Goal: Information Seeking & Learning: Learn about a topic

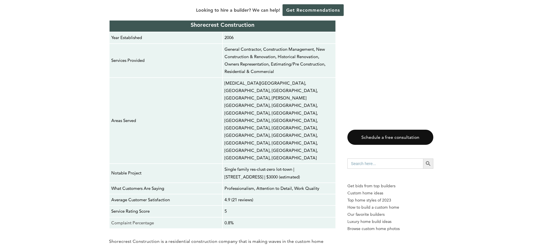
scroll to position [968, 0]
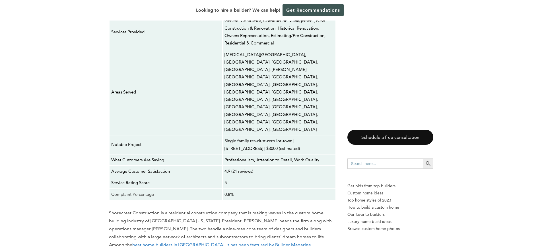
click at [284, 242] on link "best home builders in [GEOGRAPHIC_DATA], it has been featured by Builder Magazi…" at bounding box center [221, 244] width 179 height 5
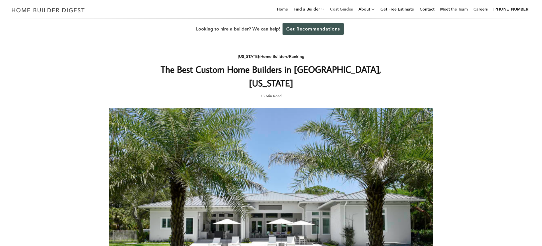
click at [351, 10] on link "Cost Guides" at bounding box center [341, 9] width 27 height 18
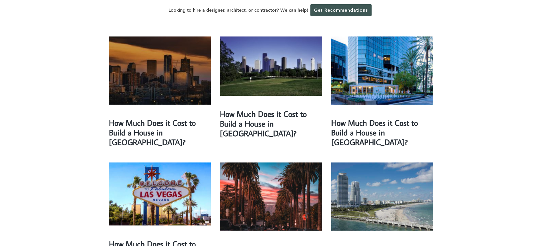
scroll to position [455, 0]
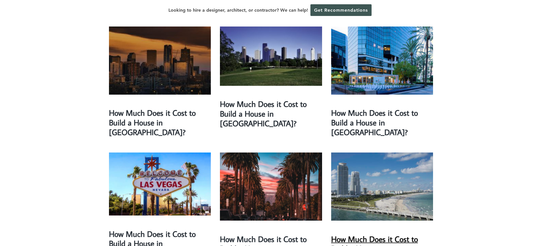
click at [378, 233] on link "How Much Does it Cost to Build a House in Miami?" at bounding box center [374, 248] width 87 height 30
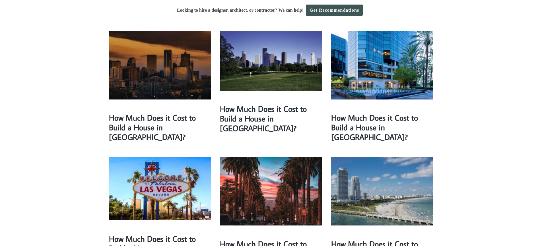
scroll to position [455, 0]
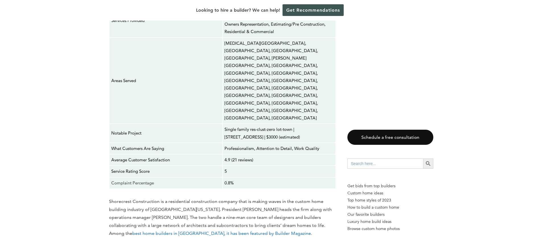
scroll to position [1025, 0]
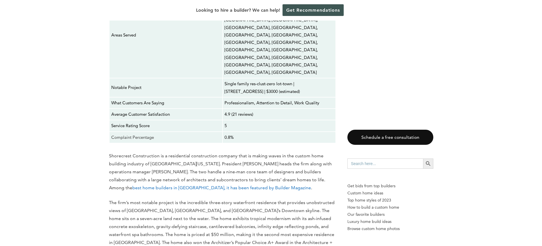
click at [169, 185] on link "best home builders in [GEOGRAPHIC_DATA], it has been featured by Builder Magazi…" at bounding box center [221, 187] width 179 height 5
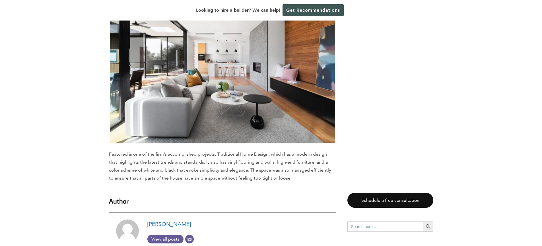
scroll to position [2875, 0]
